Goal: Task Accomplishment & Management: Manage account settings

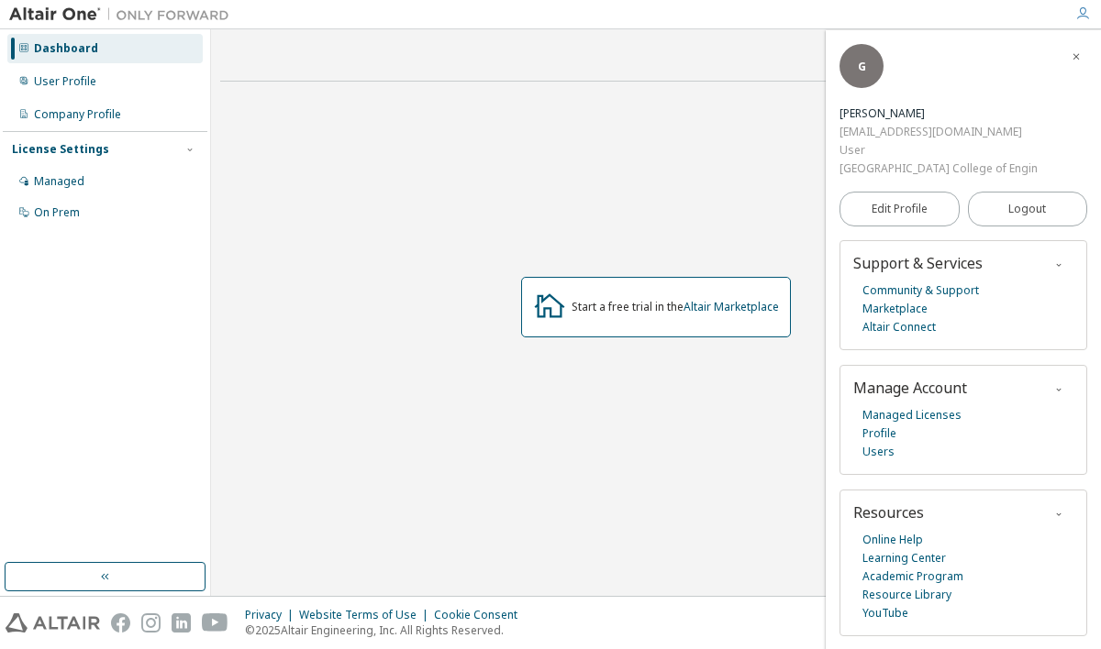
click at [484, 235] on div "Start a free trial in the Altair Marketplace" at bounding box center [655, 307] width 871 height 422
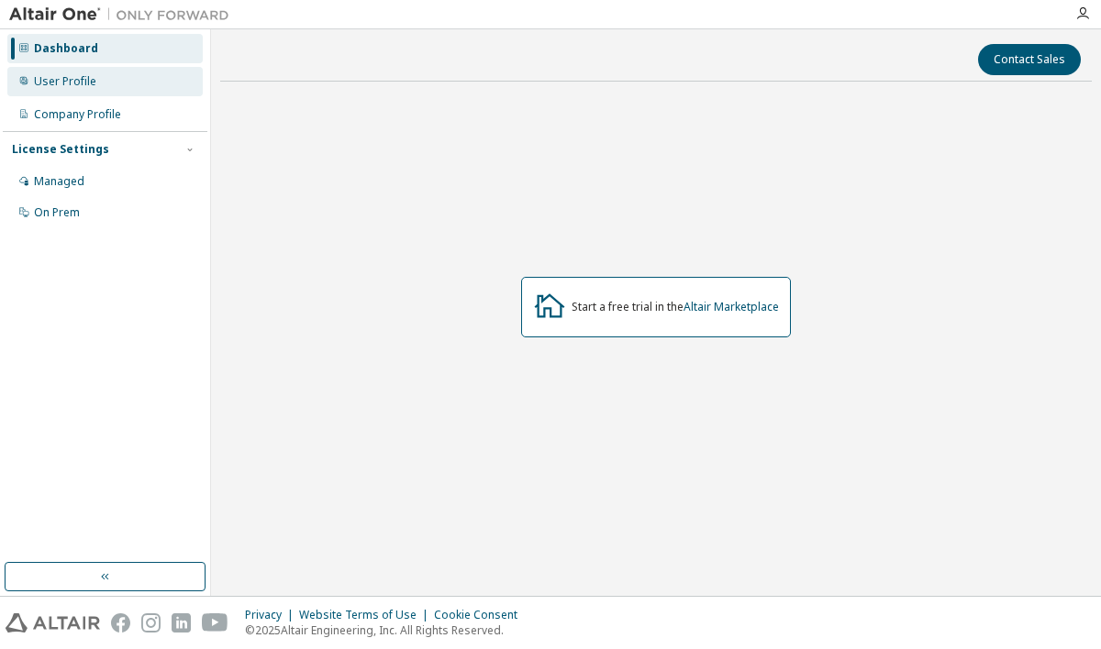
click at [83, 84] on div "User Profile" at bounding box center [65, 81] width 62 height 15
